Goal: Task Accomplishment & Management: Manage account settings

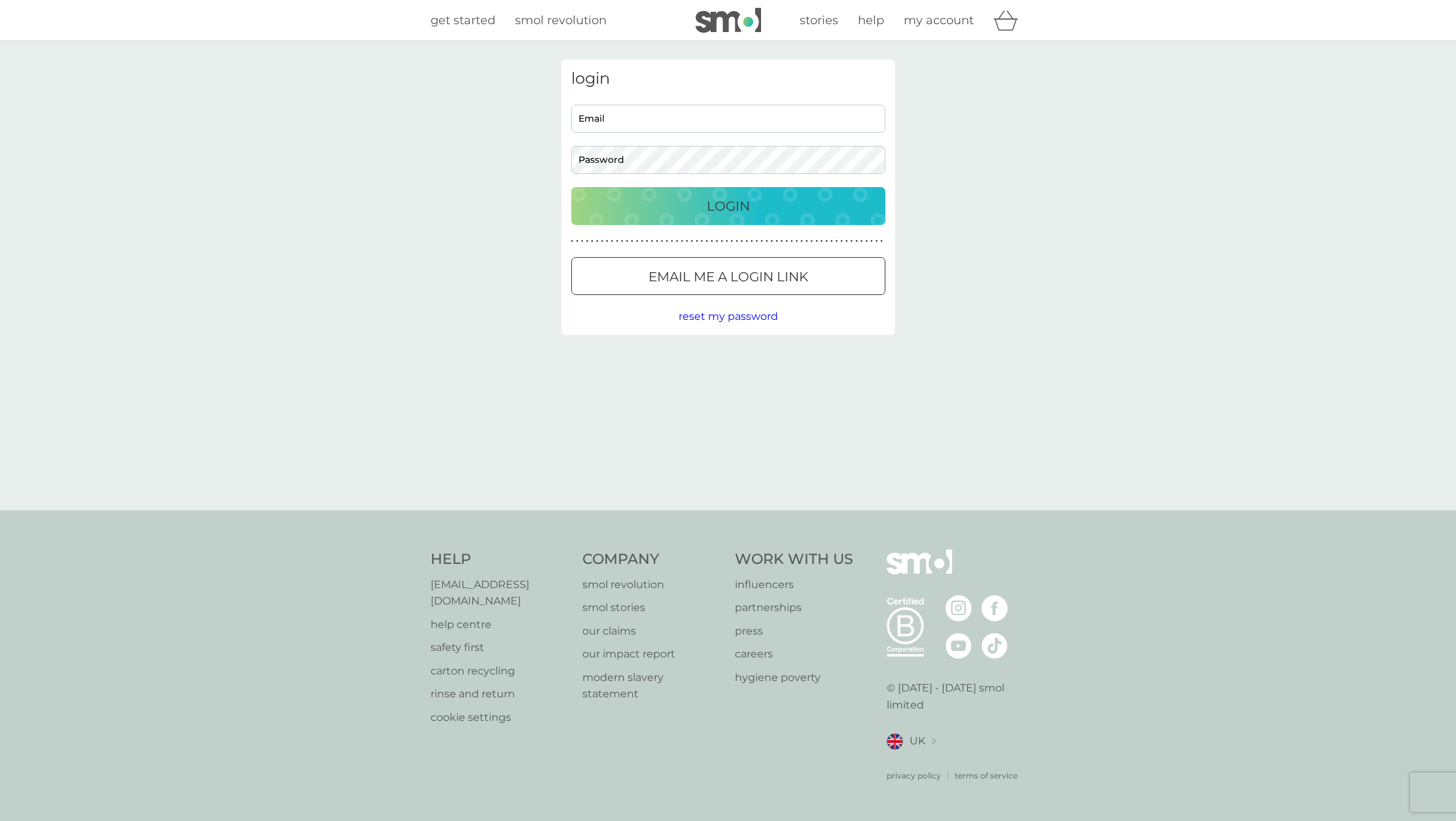
type input "[PERSON_NAME][EMAIL_ADDRESS][PERSON_NAME][DOMAIN_NAME]"
click at [680, 230] on div "login [PERSON_NAME][EMAIL_ADDRESS][PERSON_NAME][DOMAIN_NAME] Email Password Log…" at bounding box center [728, 197] width 334 height 275
click at [677, 215] on div "Login" at bounding box center [729, 206] width 288 height 21
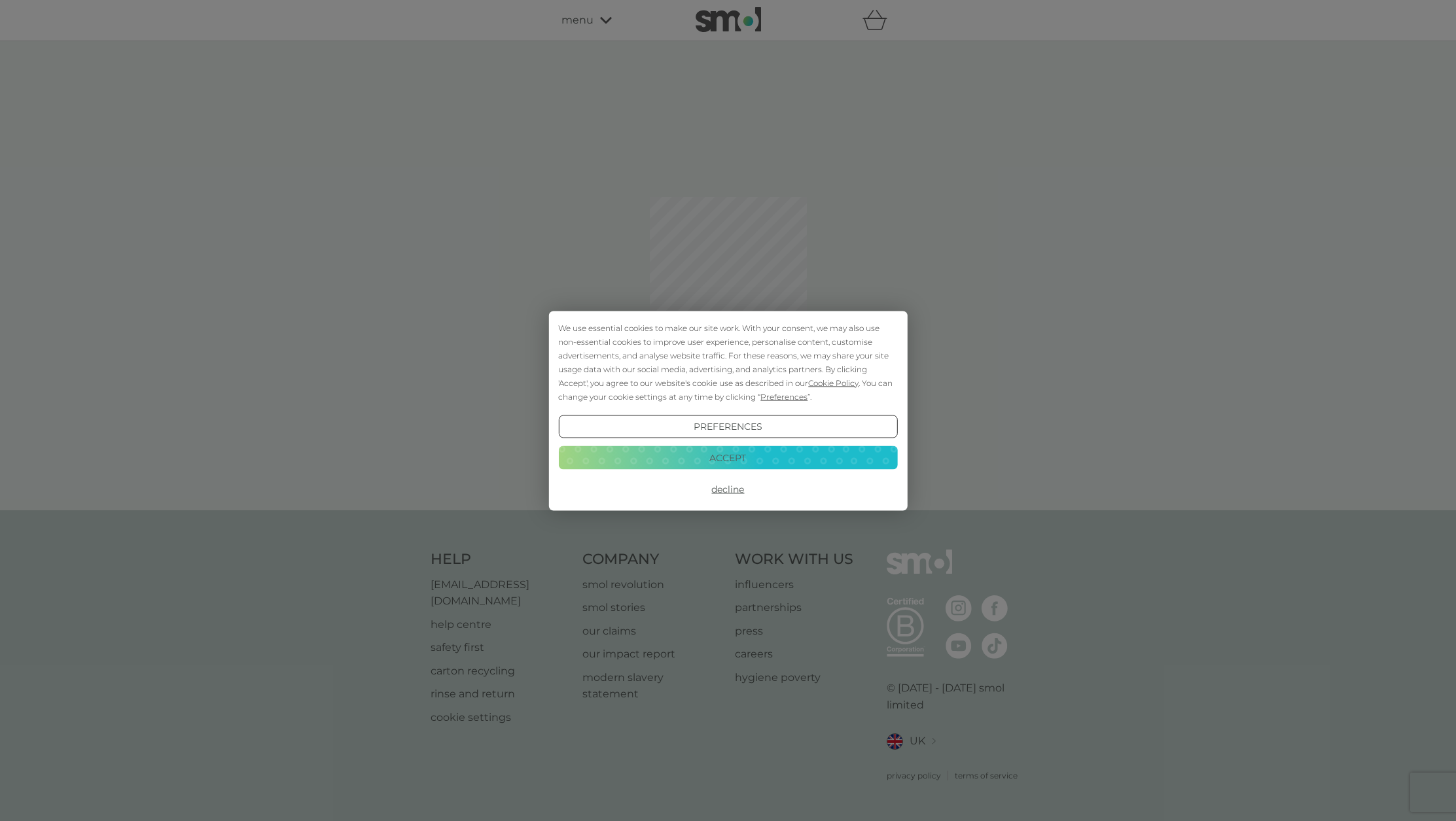
click at [754, 454] on button "Accept" at bounding box center [727, 458] width 339 height 24
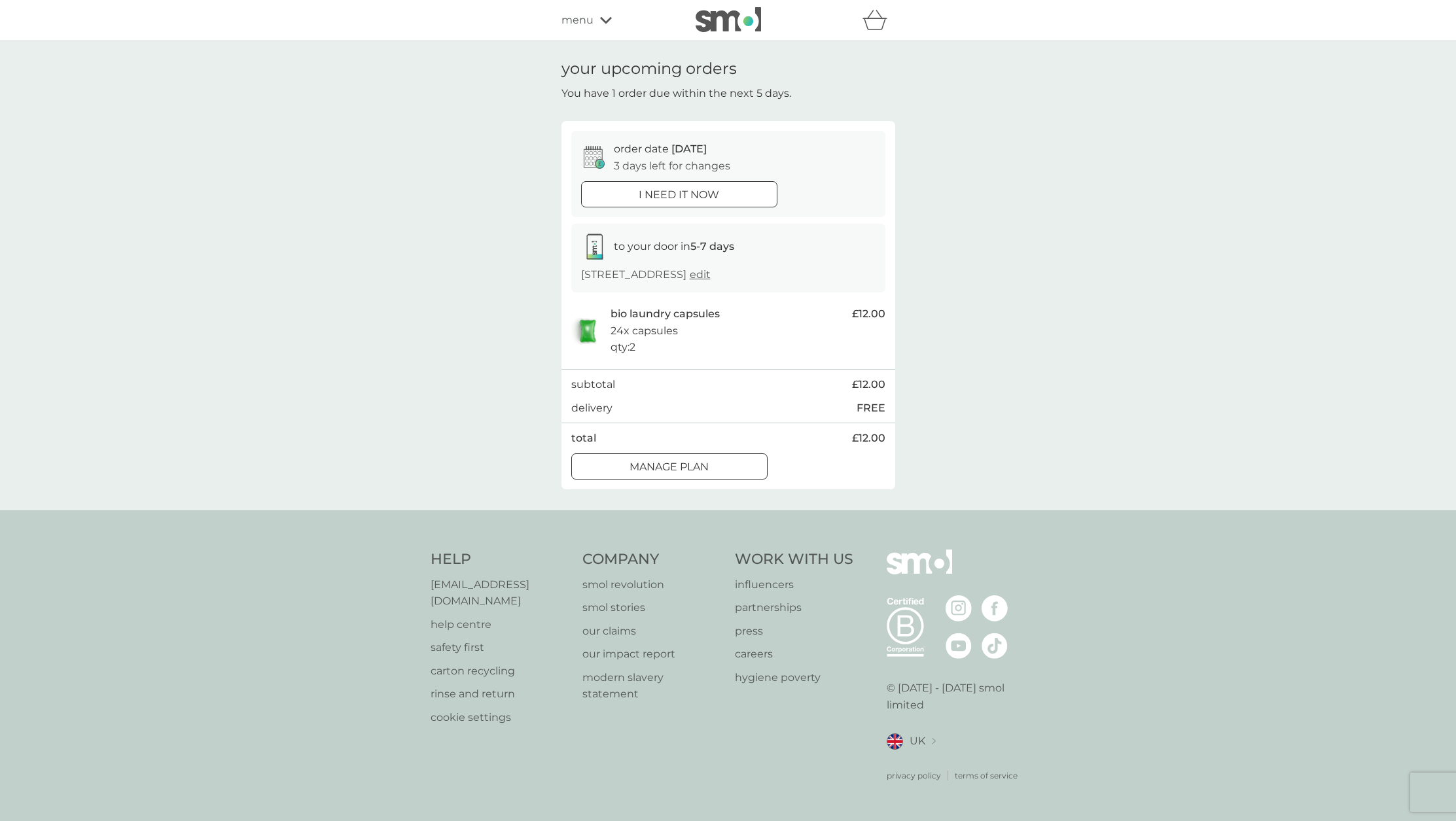
click at [694, 461] on p "Manage plan" at bounding box center [669, 467] width 79 height 17
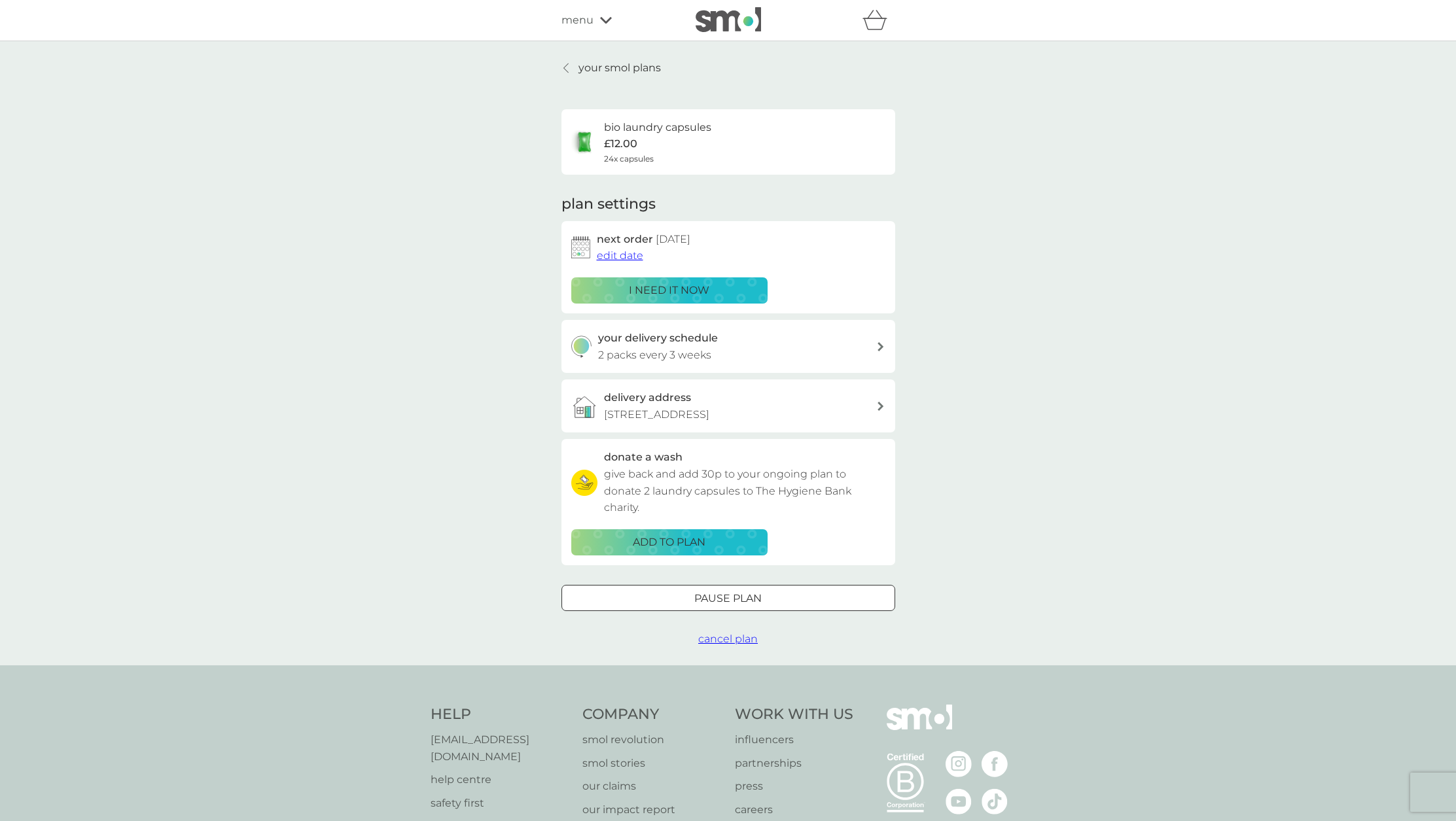
click at [731, 635] on span "cancel plan" at bounding box center [728, 639] width 59 height 13
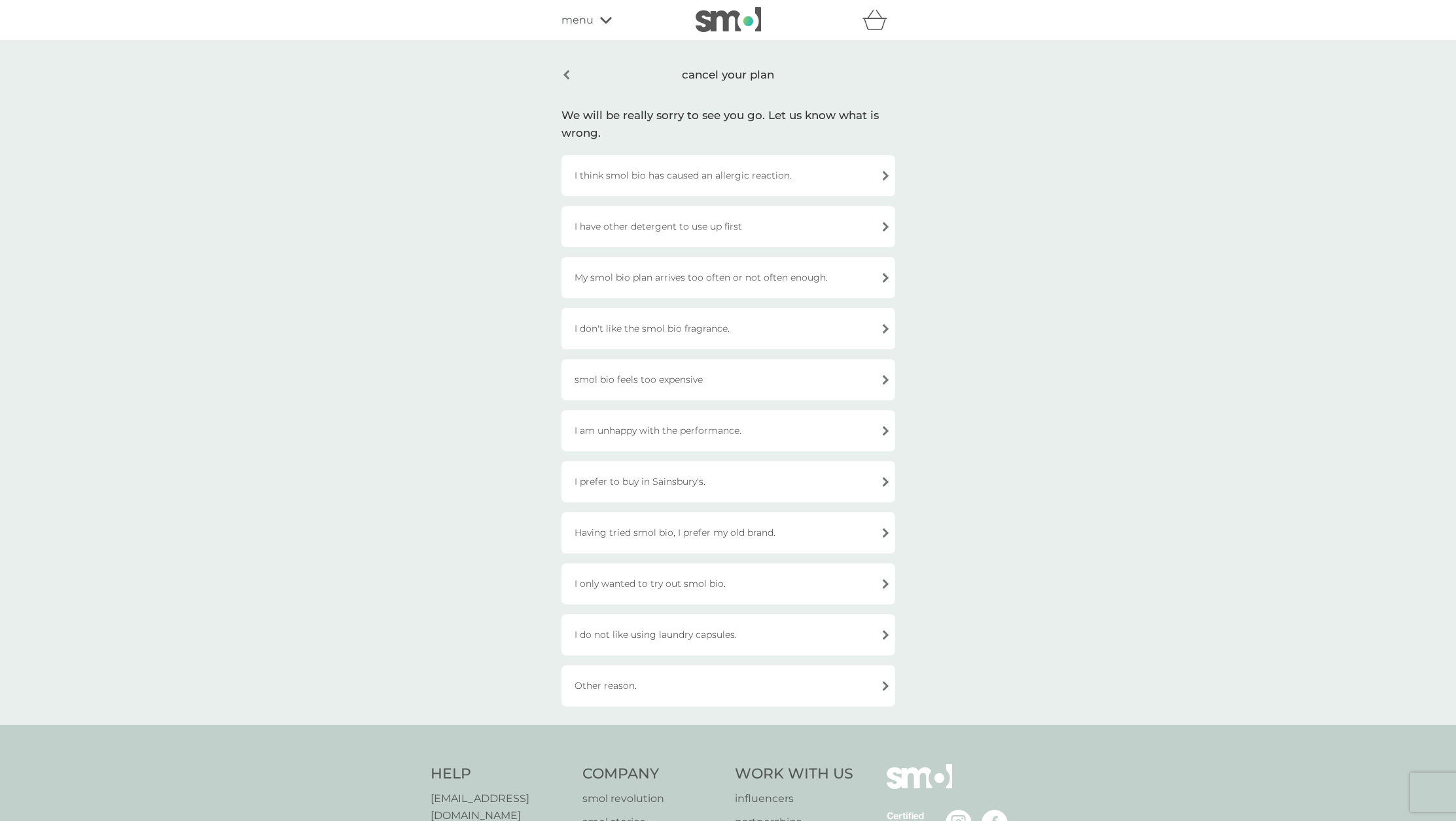
click at [689, 430] on div "I am unhappy with the performance." at bounding box center [728, 431] width 334 height 41
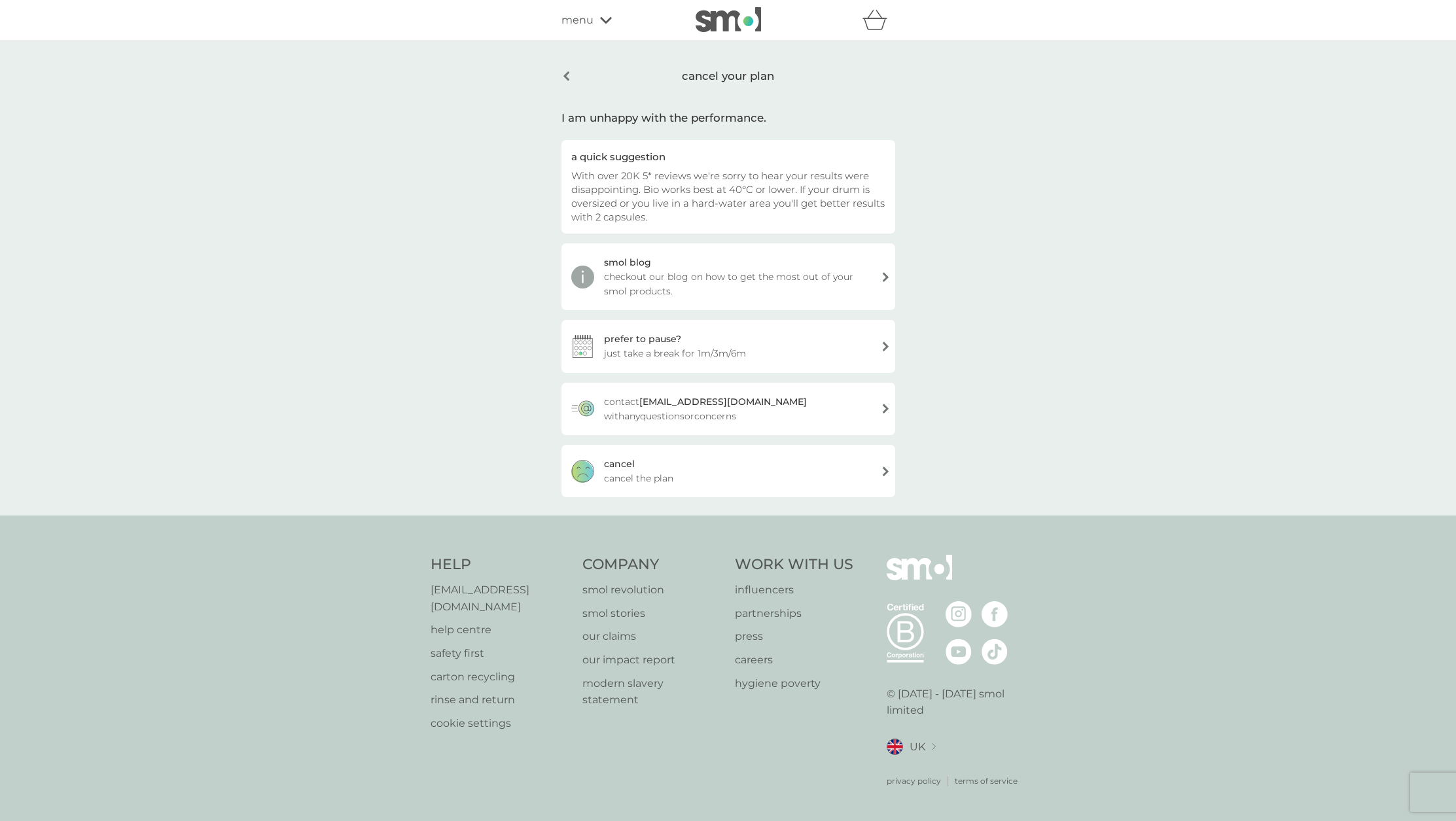
click at [686, 475] on div "cancel cancel the plan" at bounding box center [728, 471] width 334 height 52
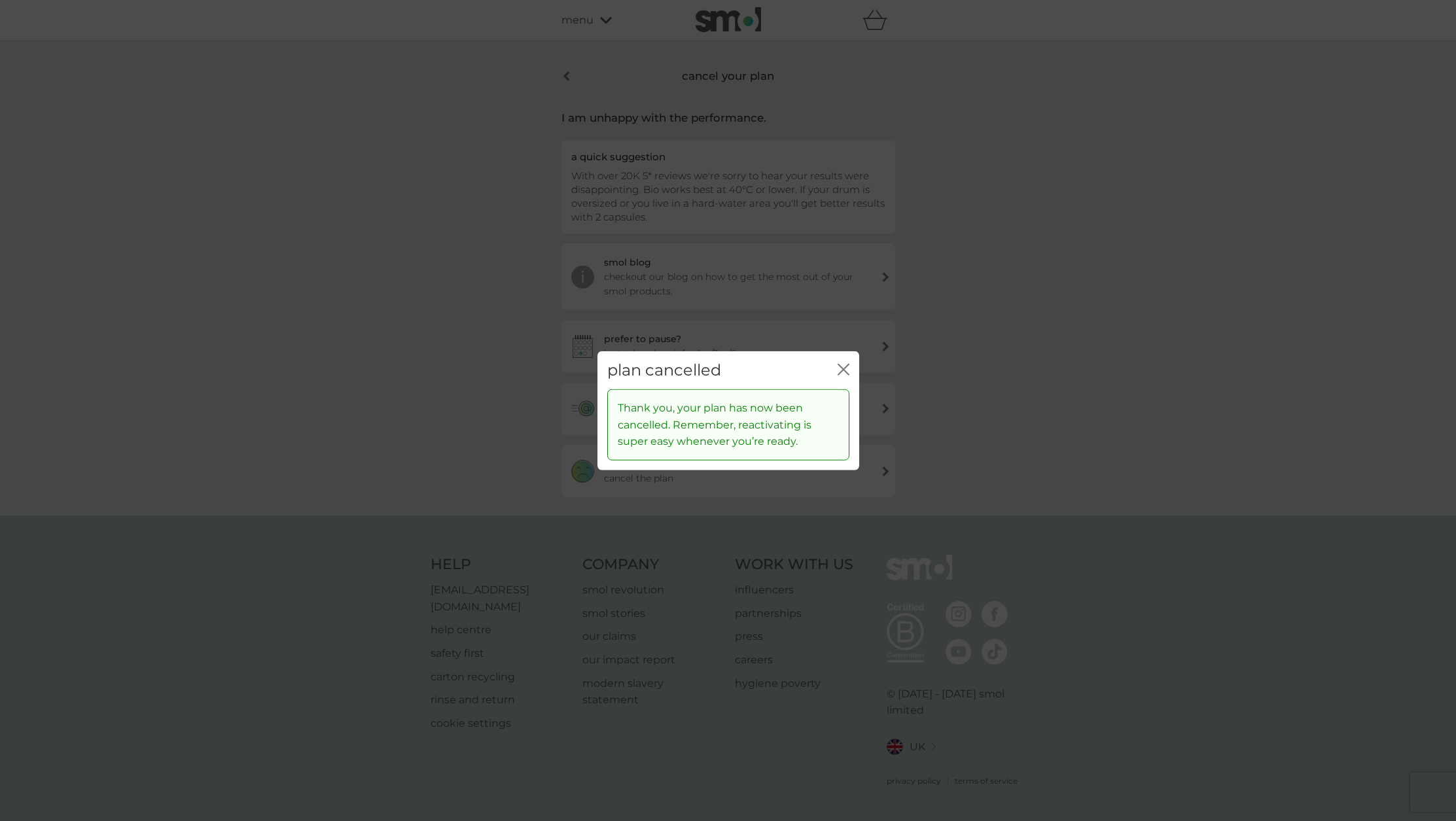
click at [844, 365] on icon "close" at bounding box center [844, 369] width 12 height 12
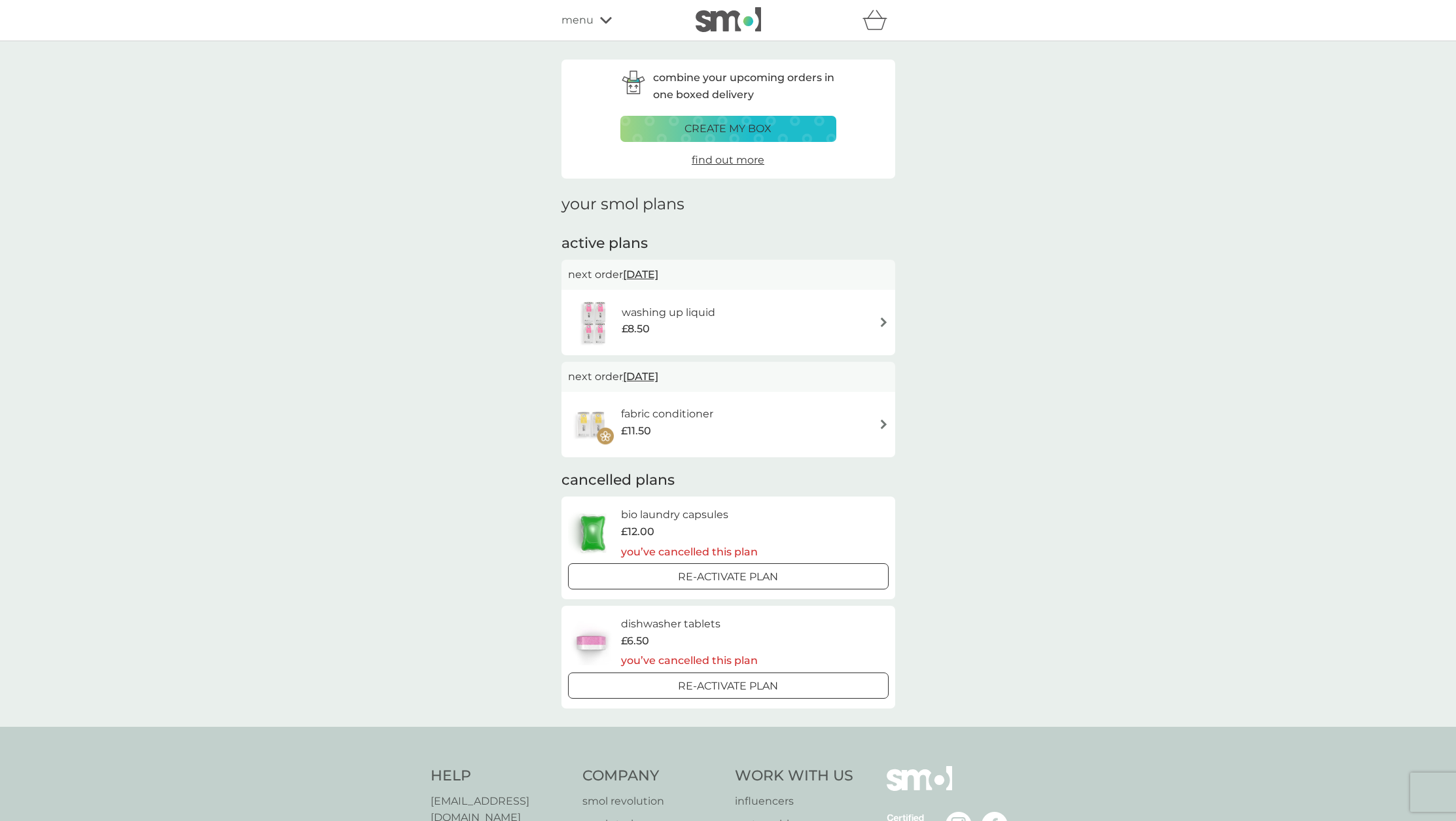
click at [752, 439] on div "fabric conditioner £11.50" at bounding box center [728, 424] width 320 height 46
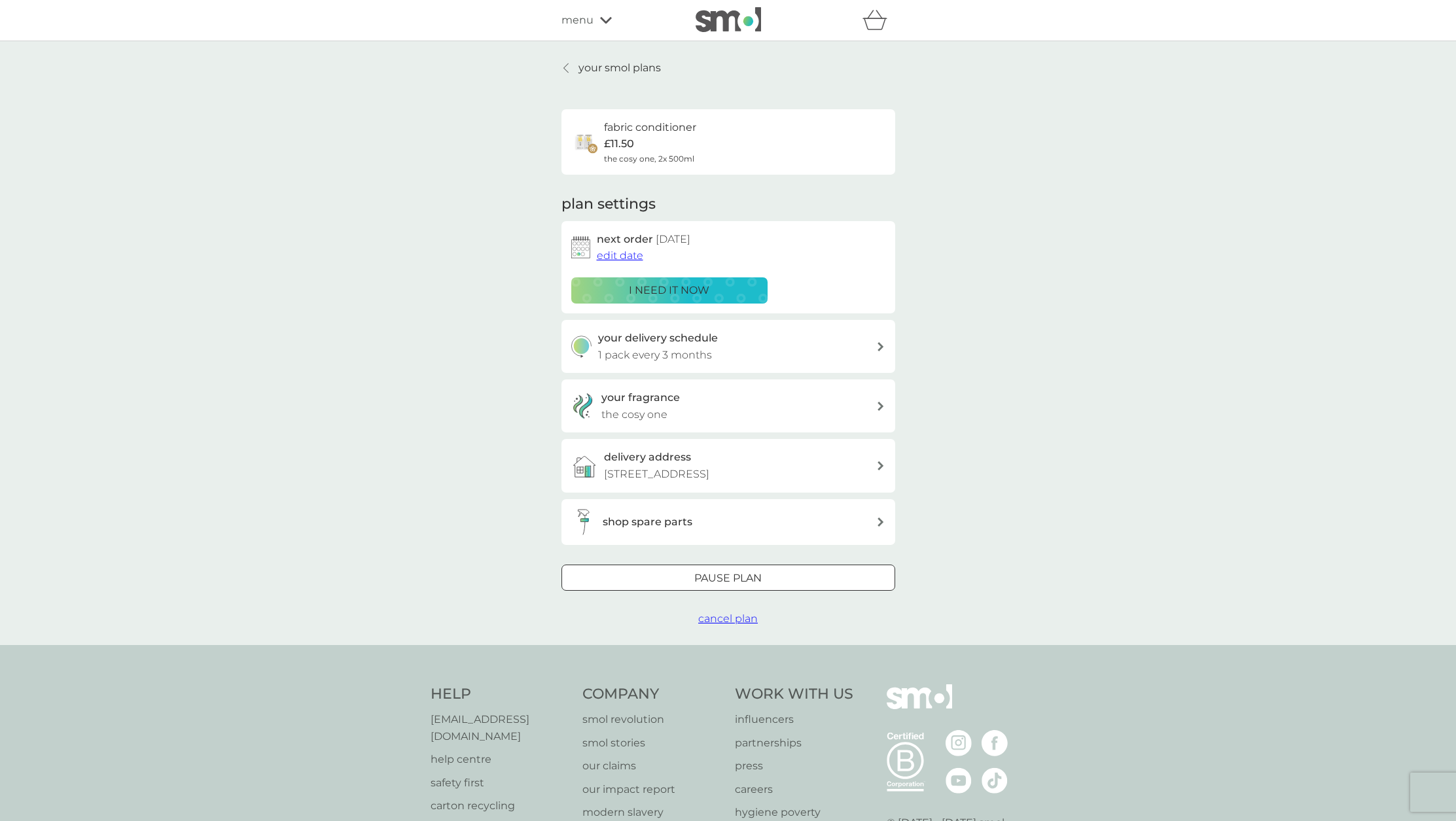
click at [745, 623] on span "cancel plan" at bounding box center [728, 618] width 59 height 13
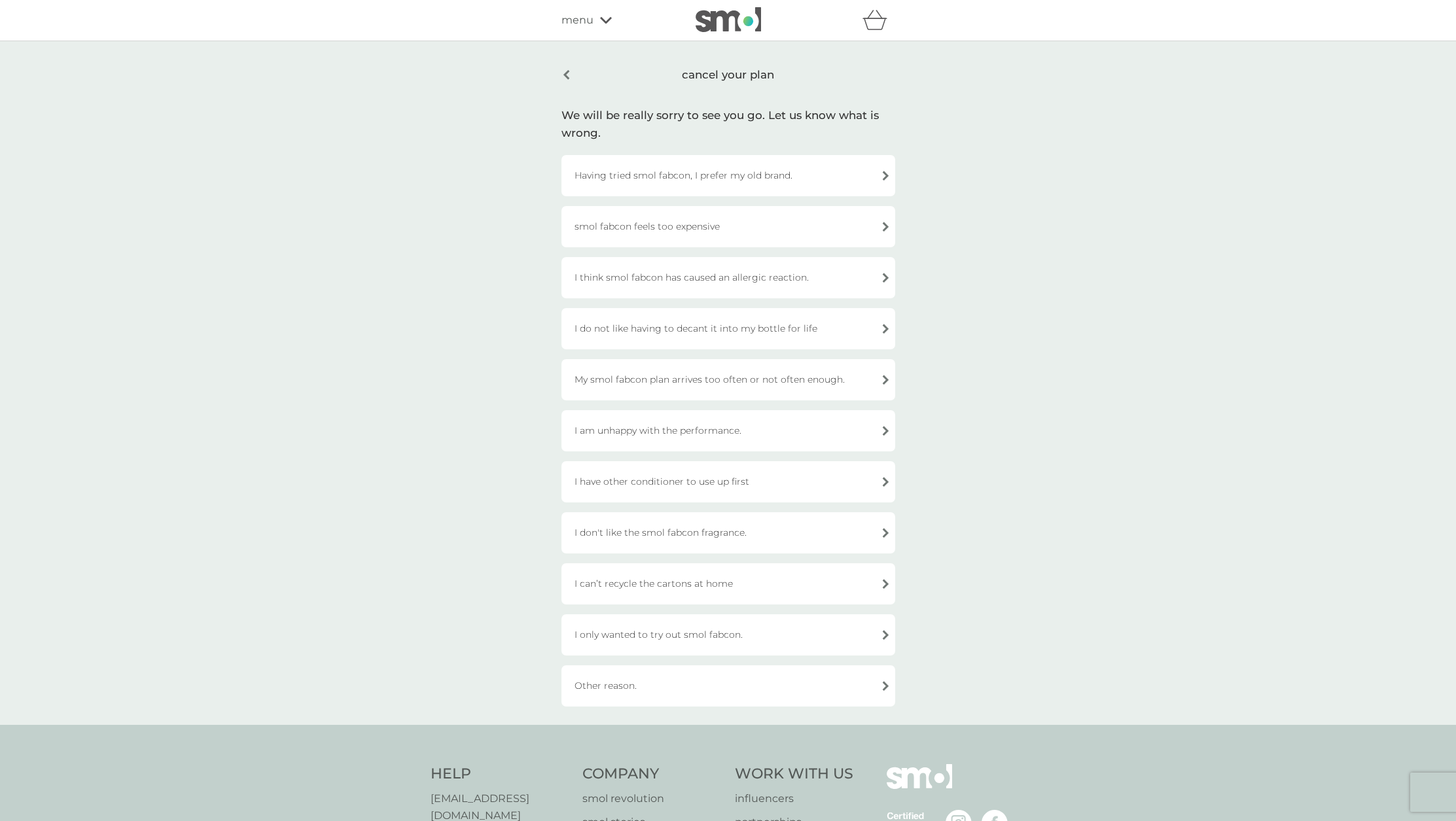
click at [663, 180] on div "Having tried smol fabcon, I prefer my old brand." at bounding box center [728, 176] width 334 height 41
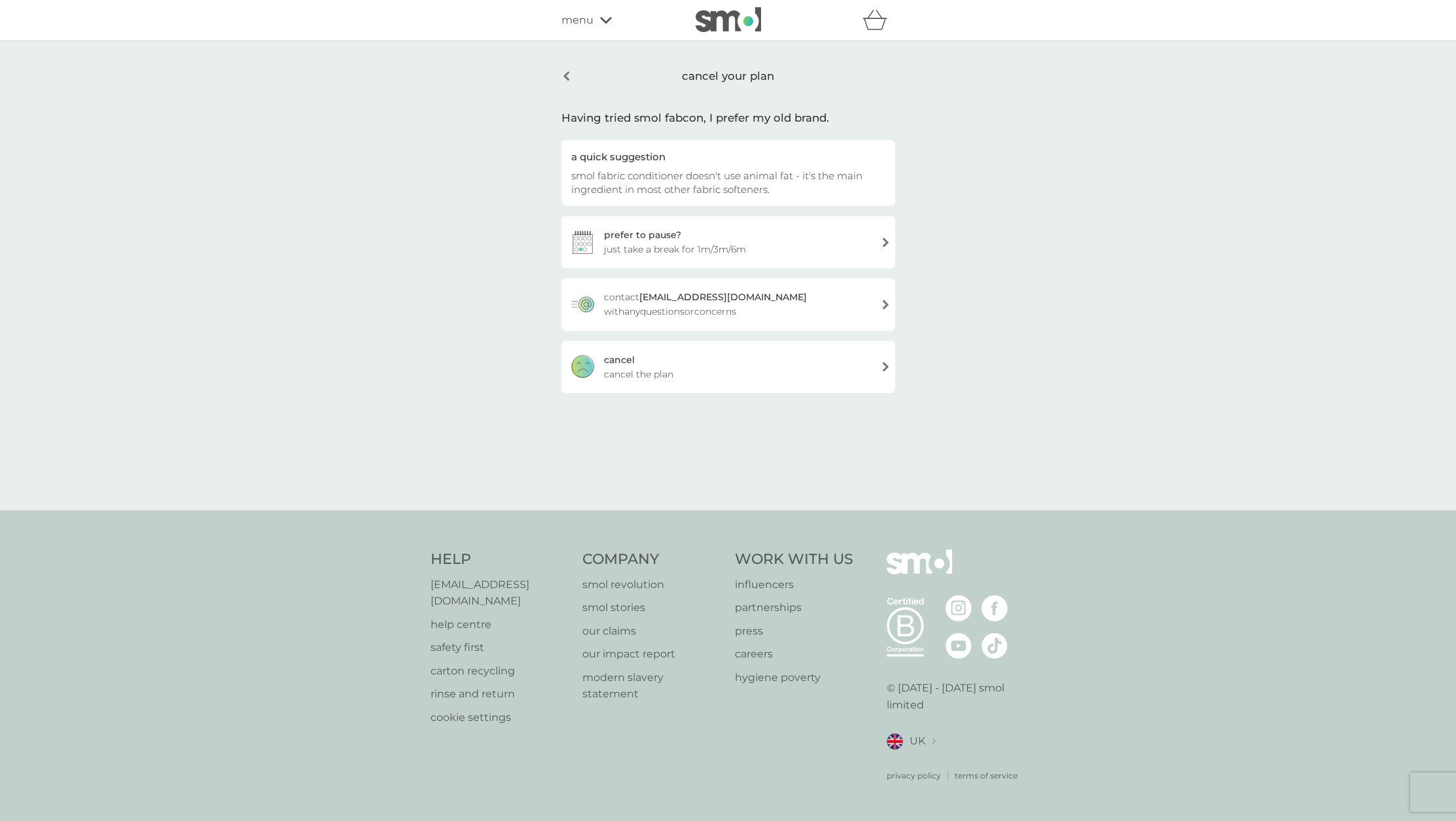
click at [687, 367] on div "cancel cancel the plan" at bounding box center [728, 367] width 334 height 52
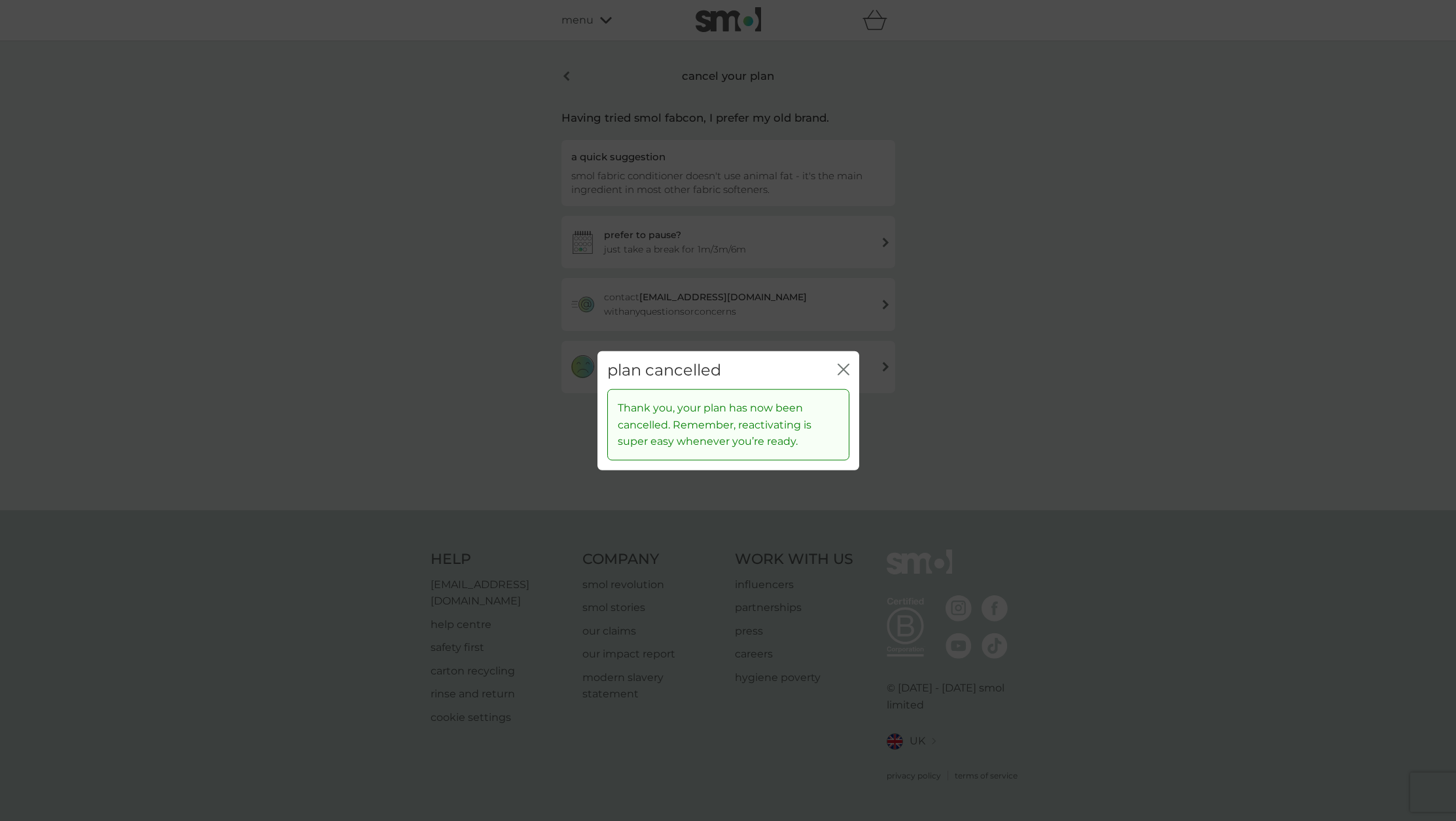
click at [848, 364] on icon "close" at bounding box center [846, 369] width 5 height 11
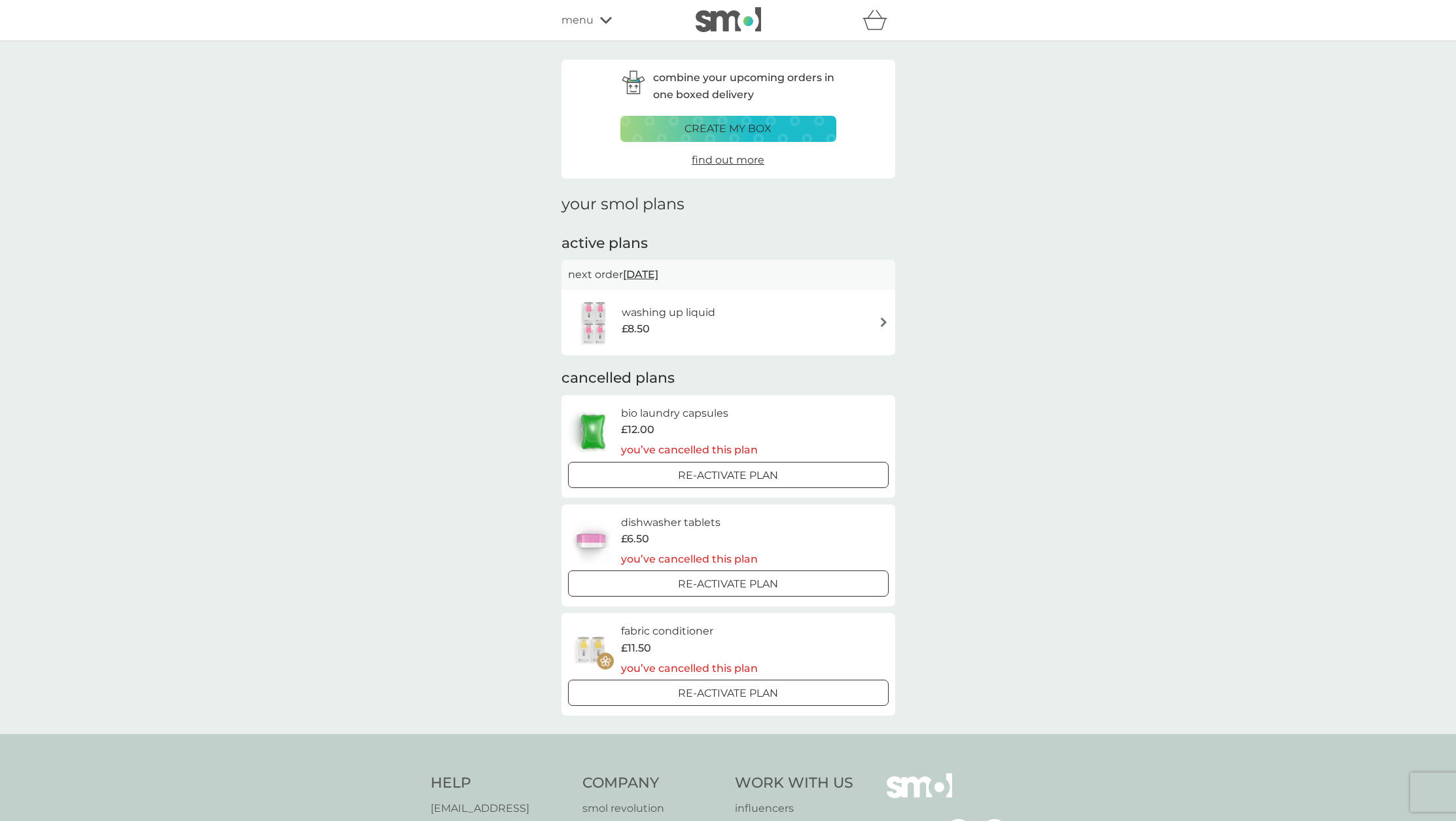
click at [776, 312] on div "washing up liquid £8.50" at bounding box center [728, 322] width 320 height 46
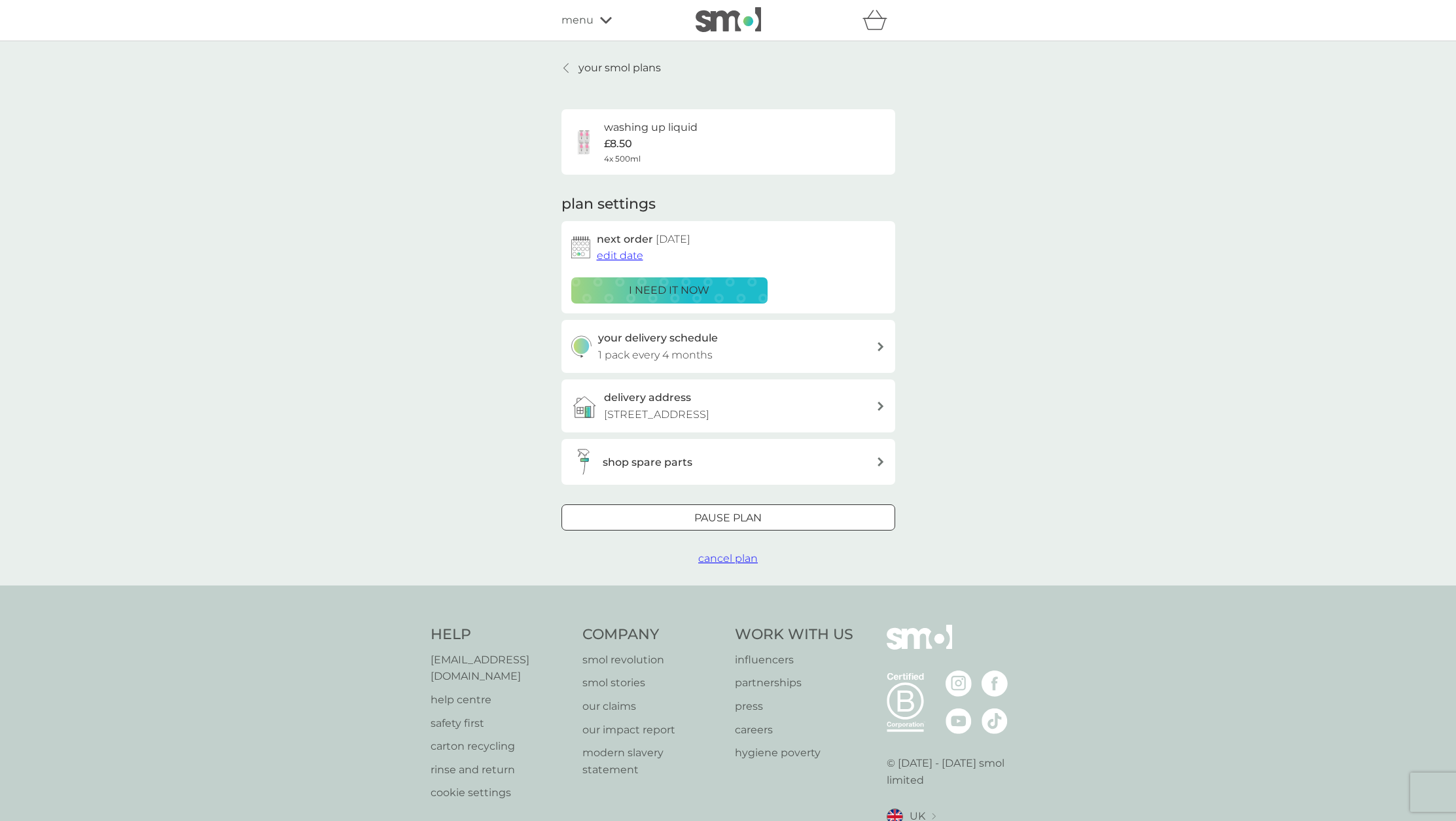
click at [749, 565] on span "cancel plan" at bounding box center [728, 558] width 59 height 13
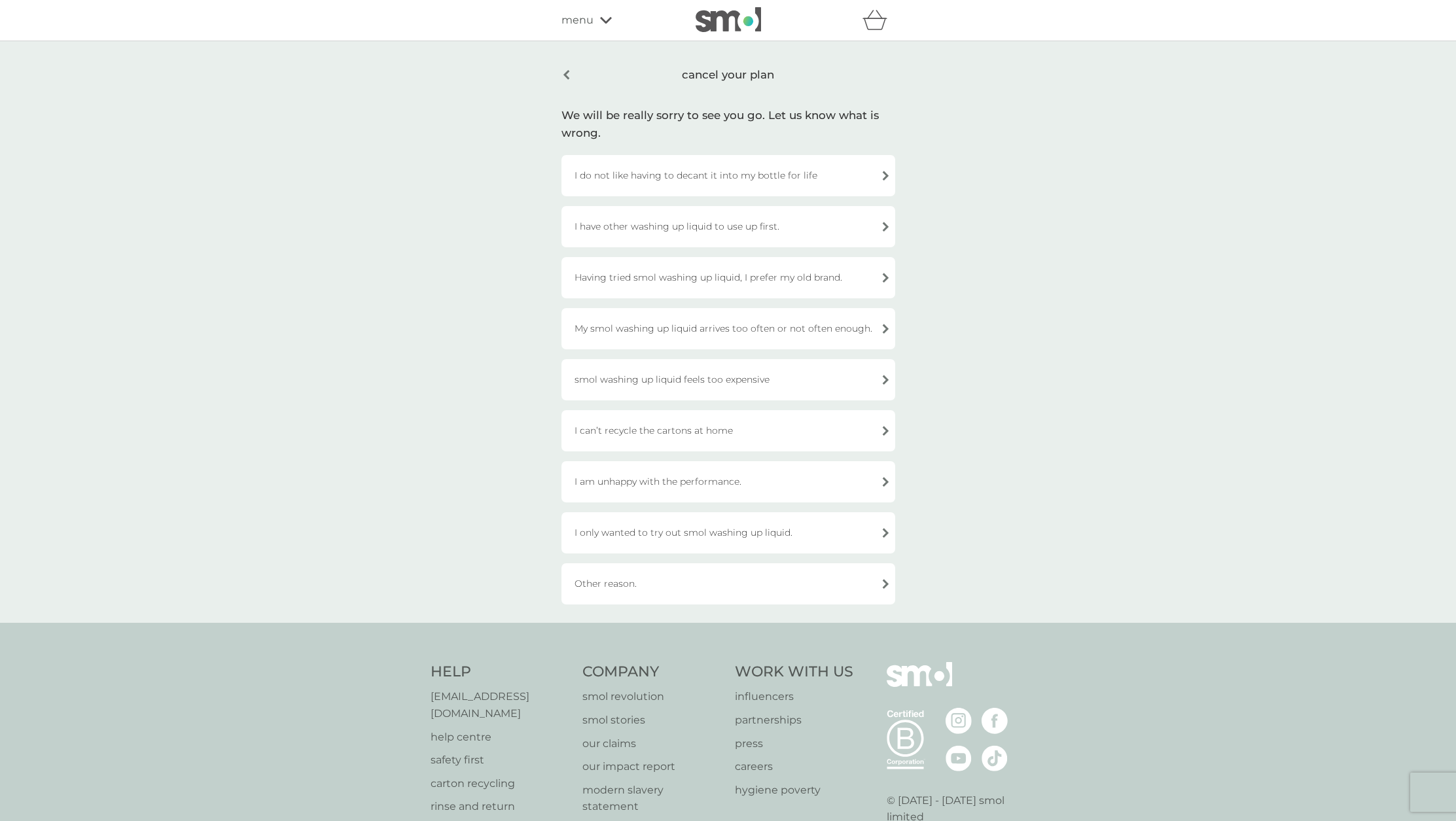
click at [729, 438] on div "I can’t recycle the cartons at home" at bounding box center [728, 431] width 334 height 41
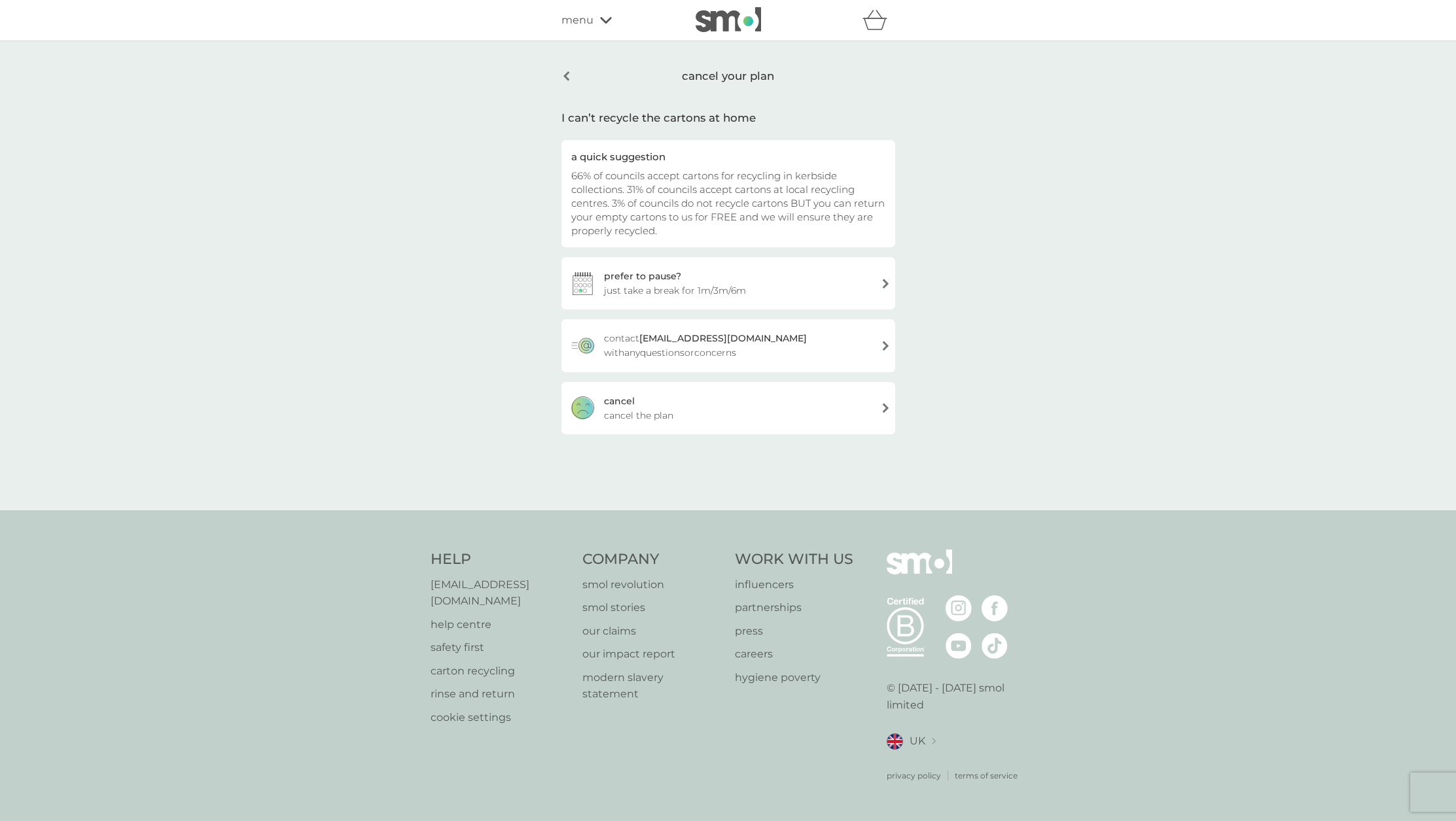
click at [716, 400] on div "cancel cancel the plan" at bounding box center [728, 408] width 334 height 52
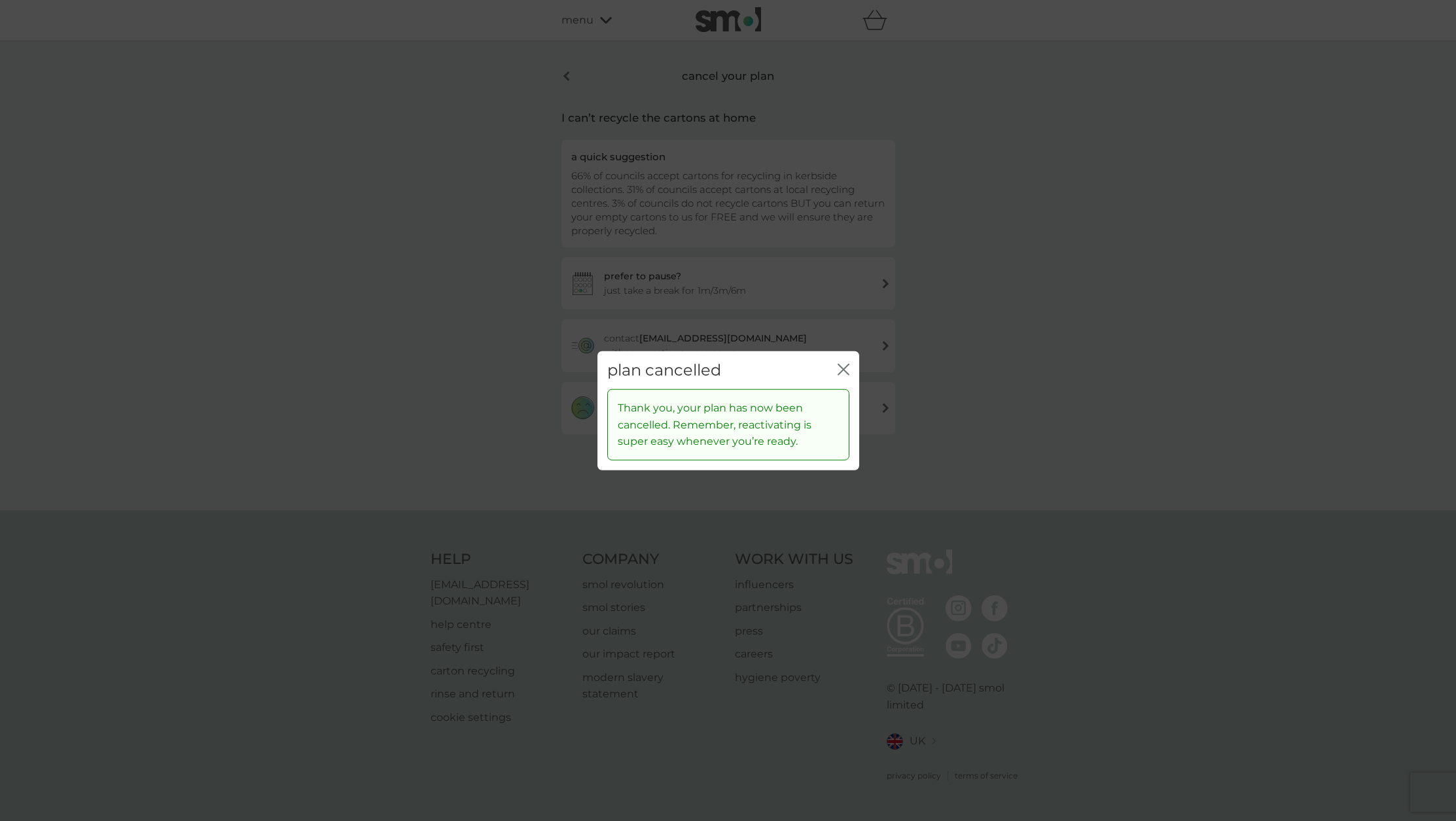
click at [842, 365] on icon "close" at bounding box center [844, 369] width 12 height 12
